Goal: Transaction & Acquisition: Subscribe to service/newsletter

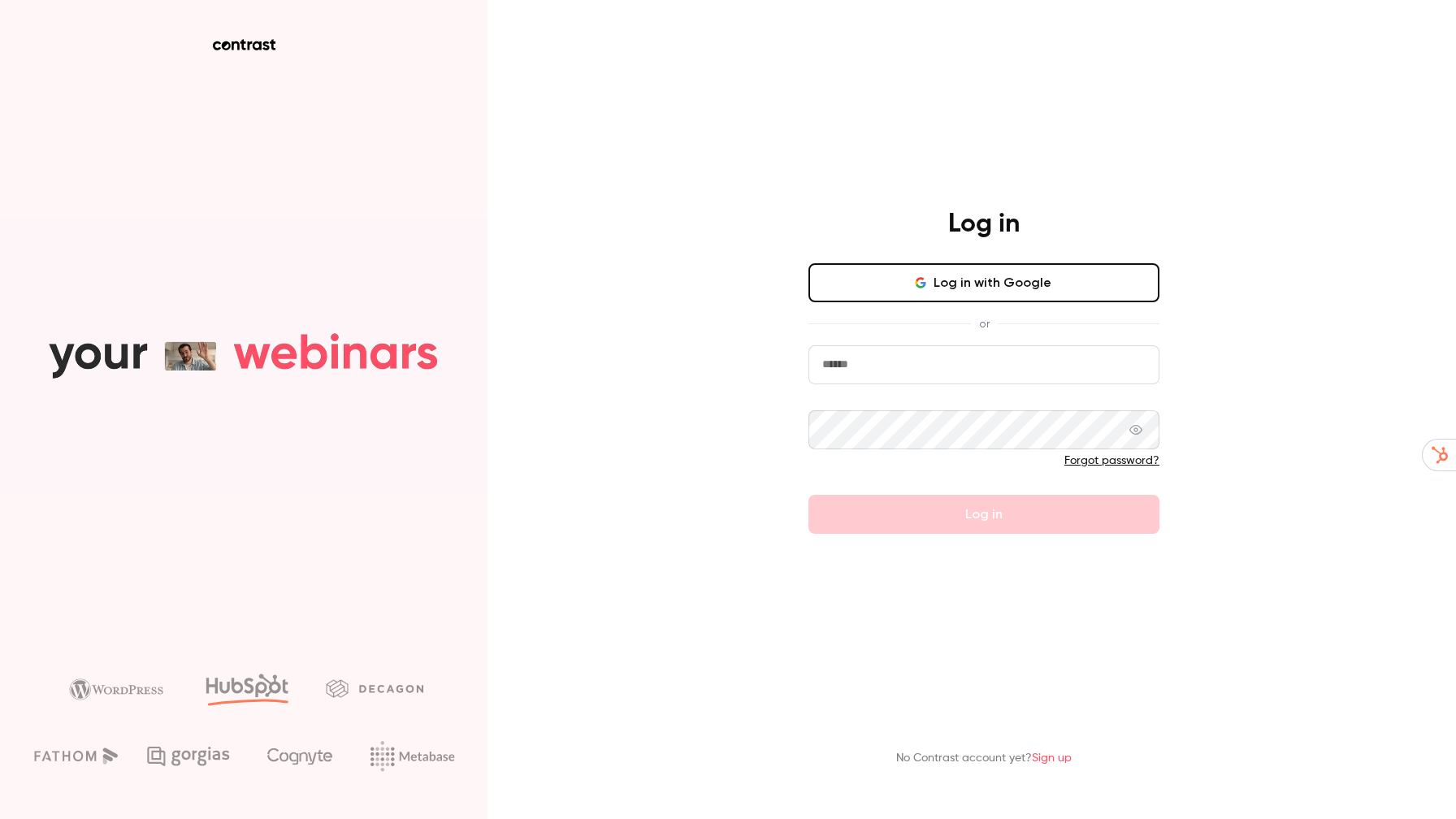
click at [994, 308] on div "Log in with Google or Forgot password? Log in" at bounding box center [984, 398] width 351 height 271
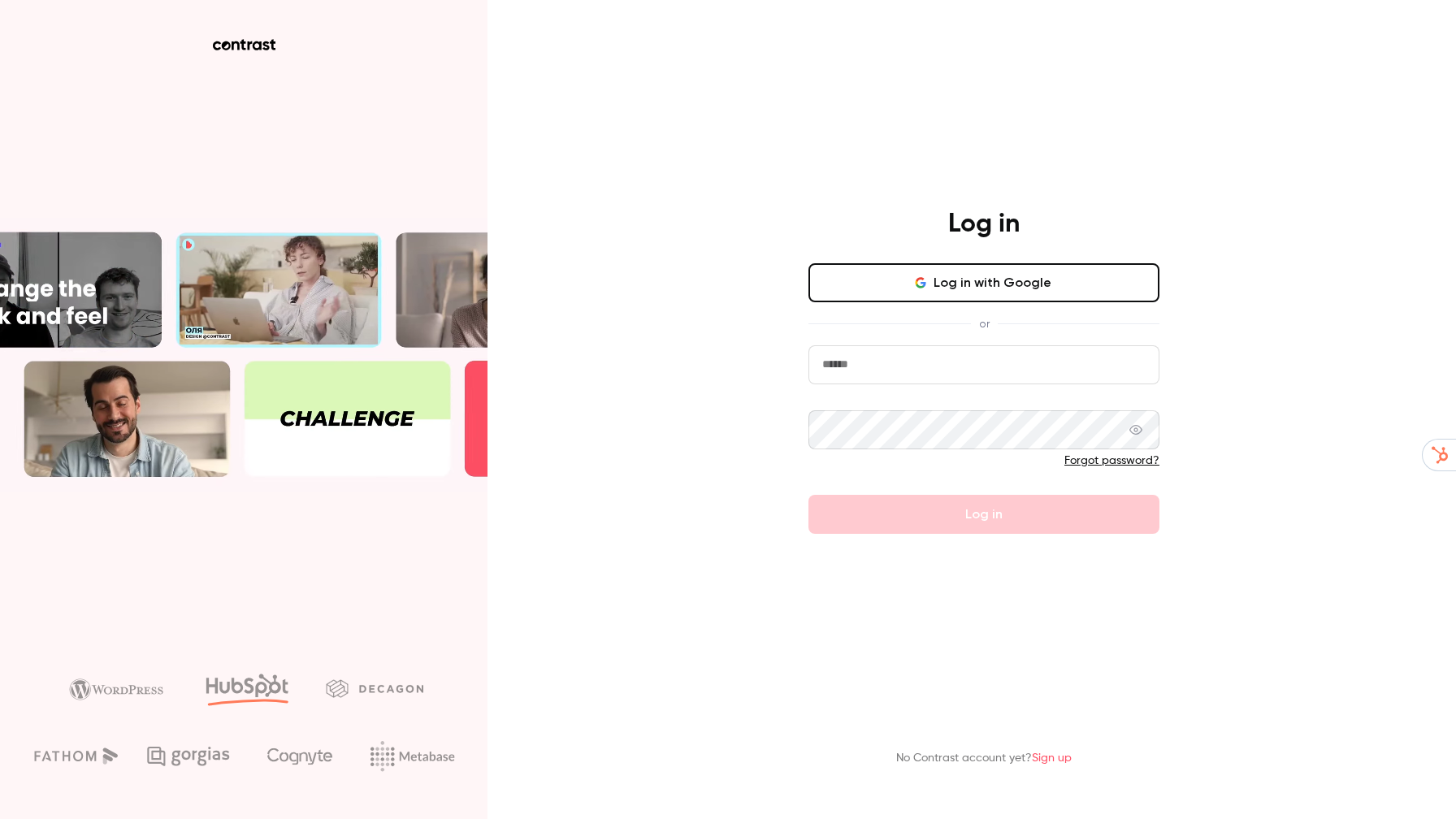
click at [994, 271] on button "Log in with Google" at bounding box center [984, 283] width 351 height 39
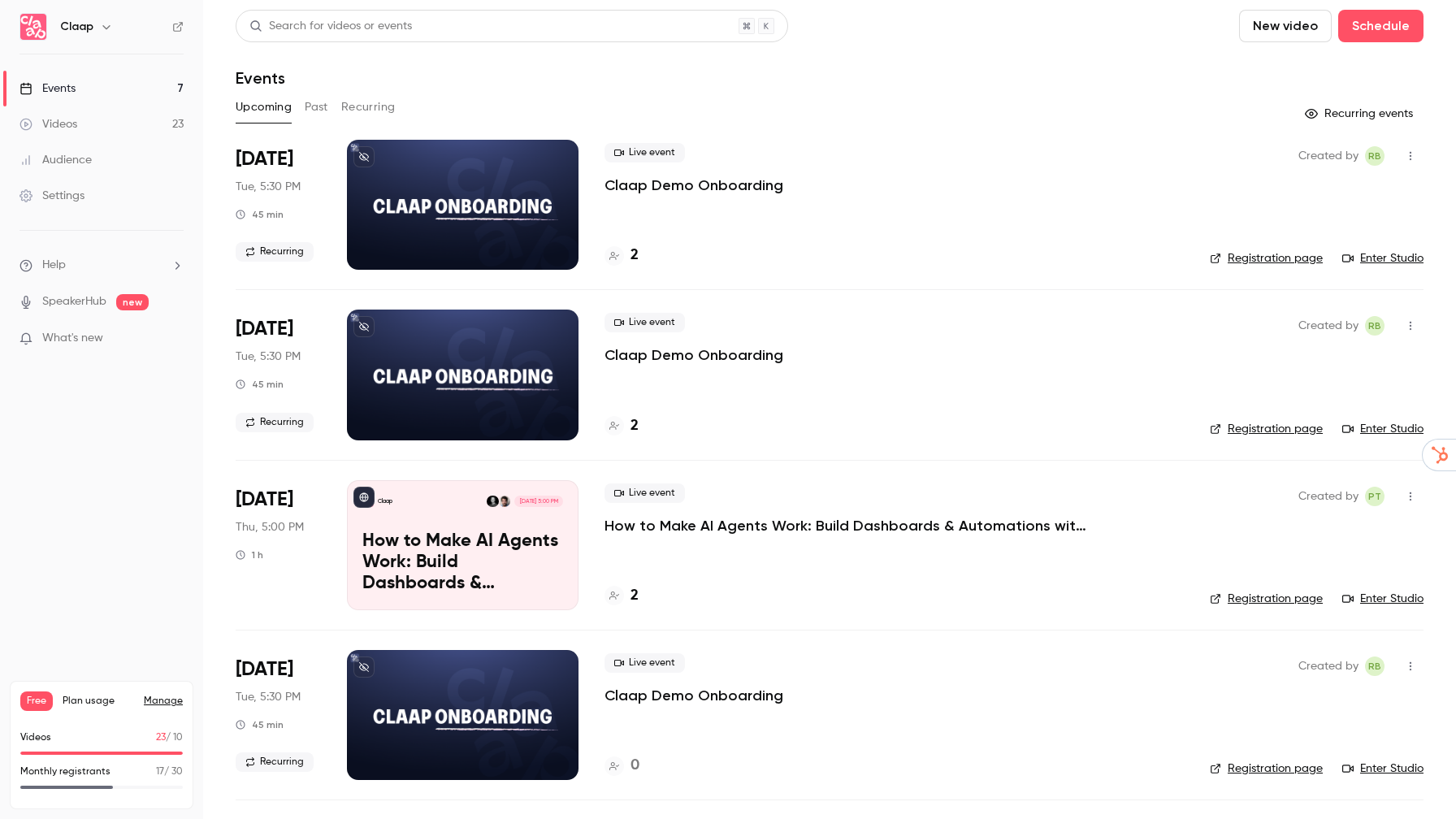
click at [102, 773] on p "Monthly registrants" at bounding box center [65, 773] width 90 height 15
click at [160, 702] on link "Manage" at bounding box center [163, 701] width 39 height 13
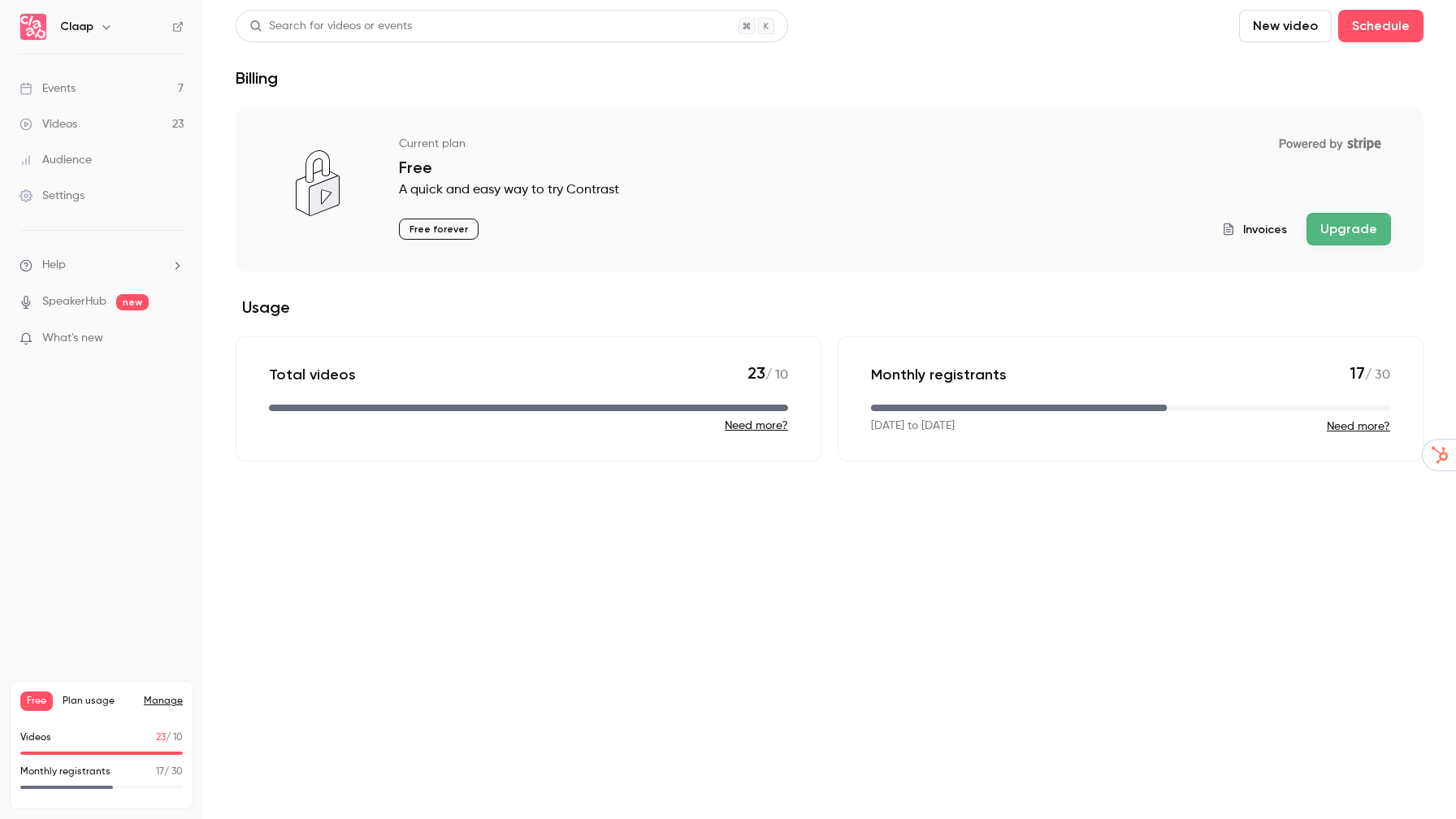
click at [1307, 240] on div "Invoices Upgrade" at bounding box center [1307, 229] width 169 height 32
click at [1328, 236] on button "Upgrade" at bounding box center [1349, 229] width 84 height 32
